Goal: Task Accomplishment & Management: Use online tool/utility

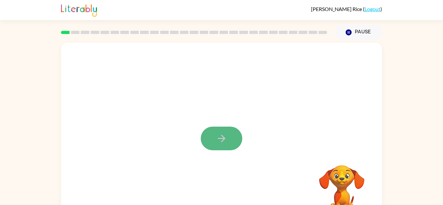
click at [222, 135] on icon "button" at bounding box center [221, 138] width 11 height 11
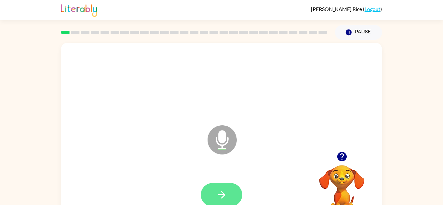
click at [219, 199] on icon "button" at bounding box center [221, 194] width 11 height 11
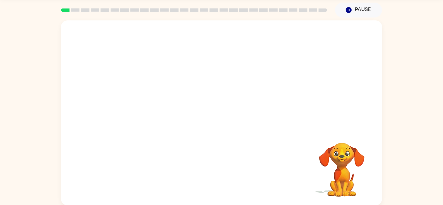
scroll to position [23, 0]
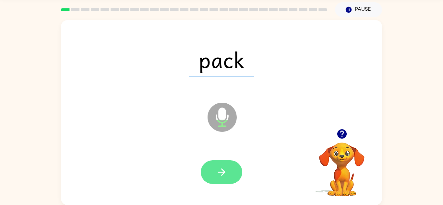
click at [236, 172] on button "button" at bounding box center [221, 172] width 41 height 24
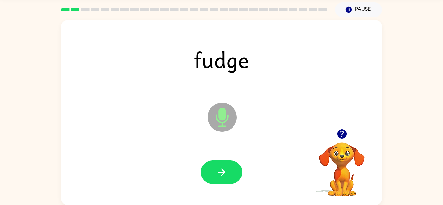
click at [229, 171] on button "button" at bounding box center [221, 172] width 41 height 24
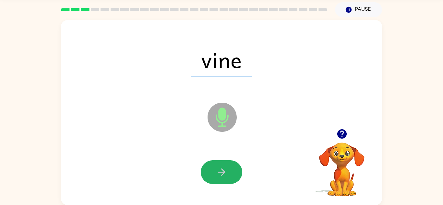
click at [229, 171] on button "button" at bounding box center [221, 172] width 41 height 24
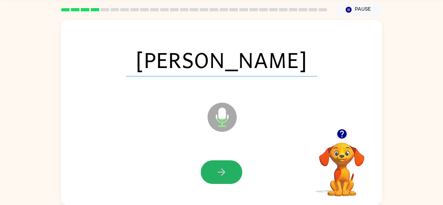
click at [229, 171] on button "button" at bounding box center [221, 172] width 41 height 24
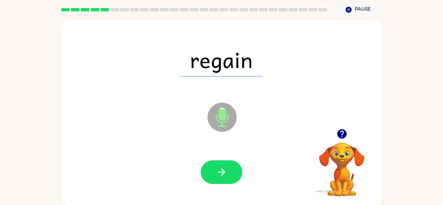
click at [229, 171] on button "button" at bounding box center [221, 172] width 41 height 24
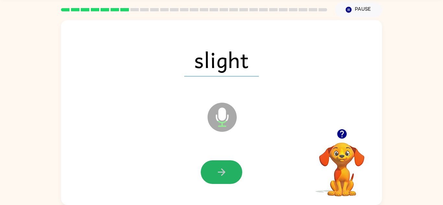
click at [229, 171] on button "button" at bounding box center [221, 172] width 41 height 24
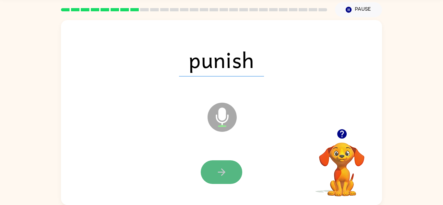
click at [228, 171] on button "button" at bounding box center [221, 172] width 41 height 24
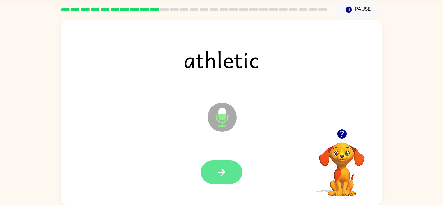
click at [228, 171] on button "button" at bounding box center [221, 172] width 41 height 24
click at [228, 170] on button "button" at bounding box center [221, 172] width 41 height 24
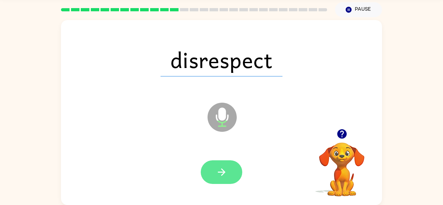
click at [228, 173] on button "button" at bounding box center [221, 172] width 41 height 24
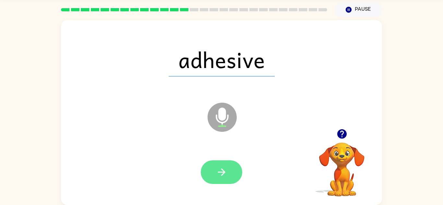
click at [230, 170] on button "button" at bounding box center [221, 172] width 41 height 24
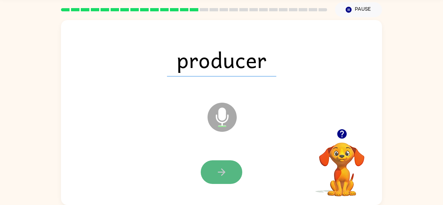
click at [229, 170] on button "button" at bounding box center [221, 172] width 41 height 24
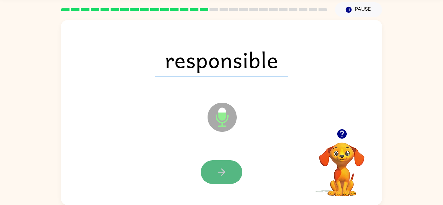
click at [229, 168] on button "button" at bounding box center [221, 172] width 41 height 24
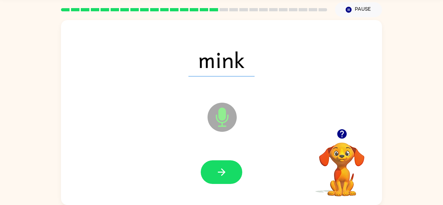
click at [229, 168] on button "button" at bounding box center [221, 172] width 41 height 24
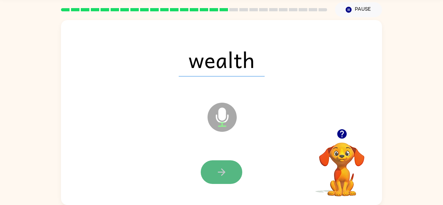
click at [229, 168] on button "button" at bounding box center [221, 172] width 41 height 24
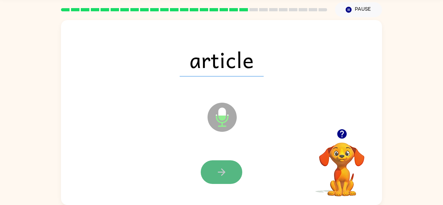
click at [229, 167] on button "button" at bounding box center [221, 172] width 41 height 24
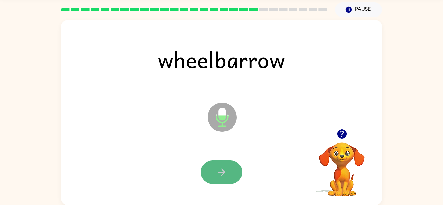
click at [228, 172] on button "button" at bounding box center [221, 172] width 41 height 24
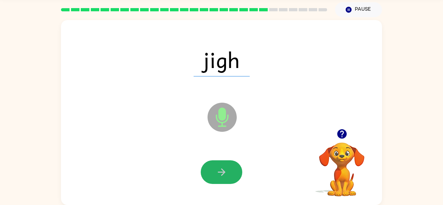
click at [230, 174] on button "button" at bounding box center [221, 172] width 41 height 24
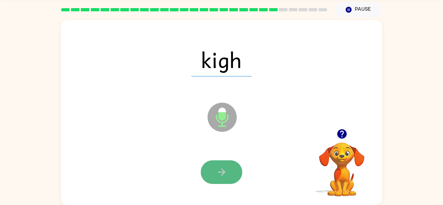
click at [229, 173] on button "button" at bounding box center [221, 172] width 41 height 24
